Goal: Download file/media

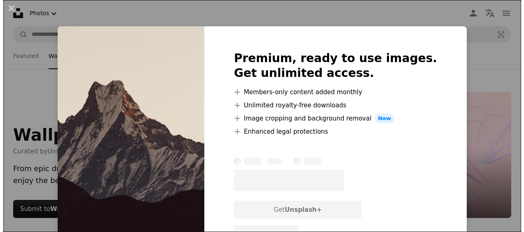
scroll to position [253, 0]
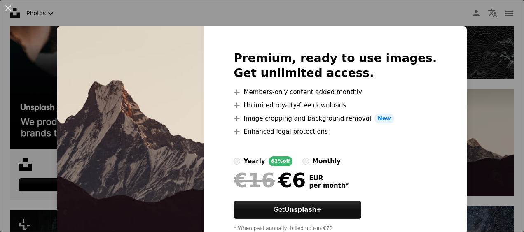
click at [461, 85] on div "An X shape Premium, ready to use images. Get unlimited access. A plus sign Memb…" at bounding box center [262, 116] width 524 height 232
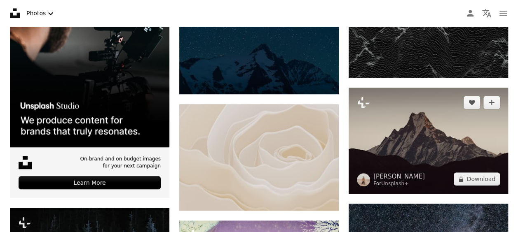
click at [444, 133] on img at bounding box center [427, 141] width 159 height 106
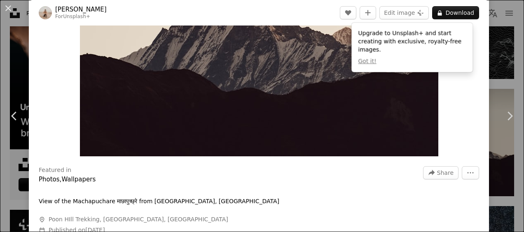
scroll to position [119, 0]
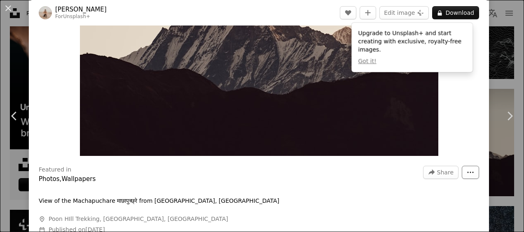
click at [467, 175] on icon "More Actions" at bounding box center [470, 172] width 7 height 7
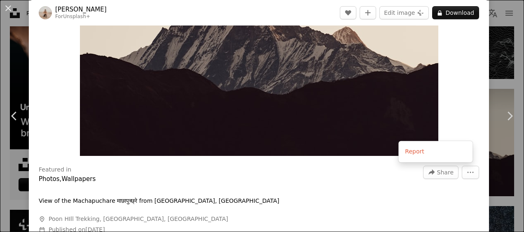
click at [329, 187] on dialog "An X shape Chevron left Chevron right [PERSON_NAME] For Unsplash+ A heart A plu…" at bounding box center [262, 116] width 524 height 232
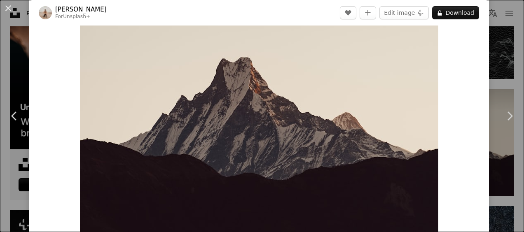
scroll to position [34, 0]
